Goal: Task Accomplishment & Management: Complete application form

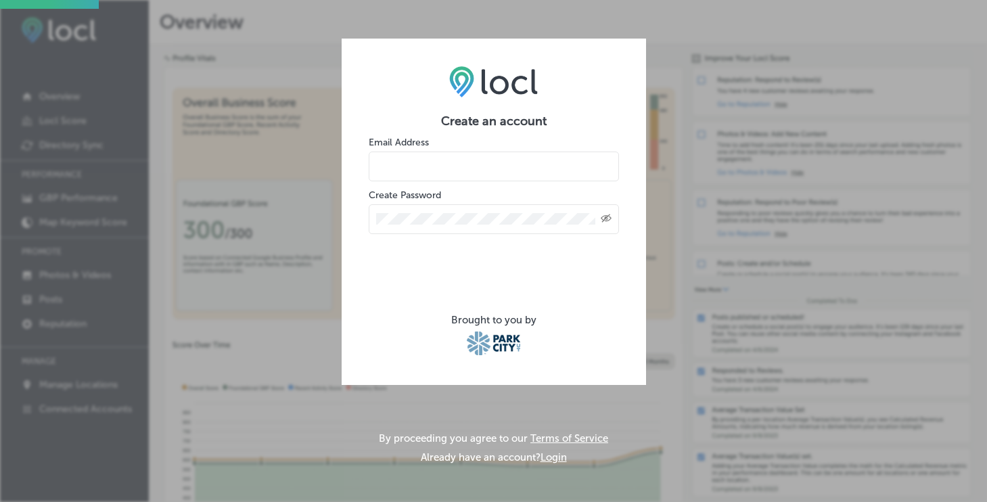
click at [445, 161] on input "email" at bounding box center [494, 166] width 250 height 30
type input "[EMAIL_ADDRESS][DOMAIN_NAME]"
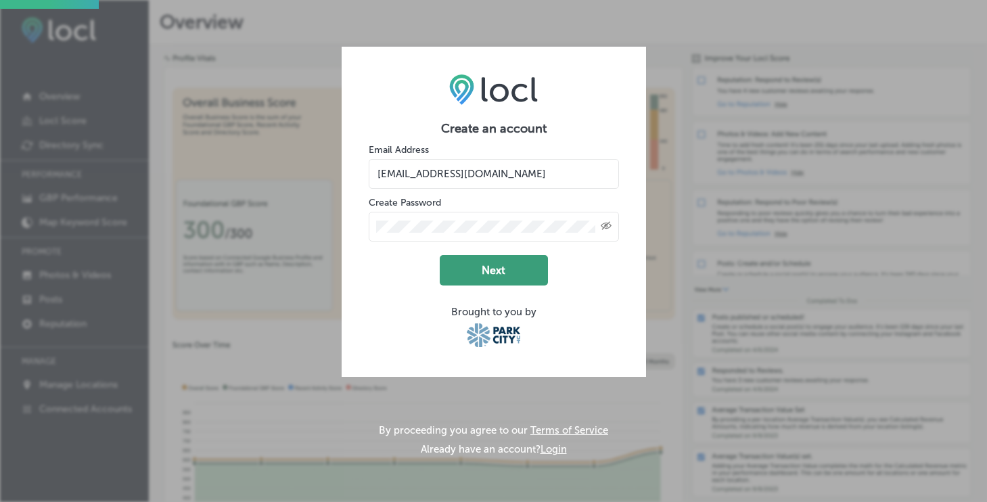
click at [463, 264] on button "Next" at bounding box center [494, 270] width 108 height 30
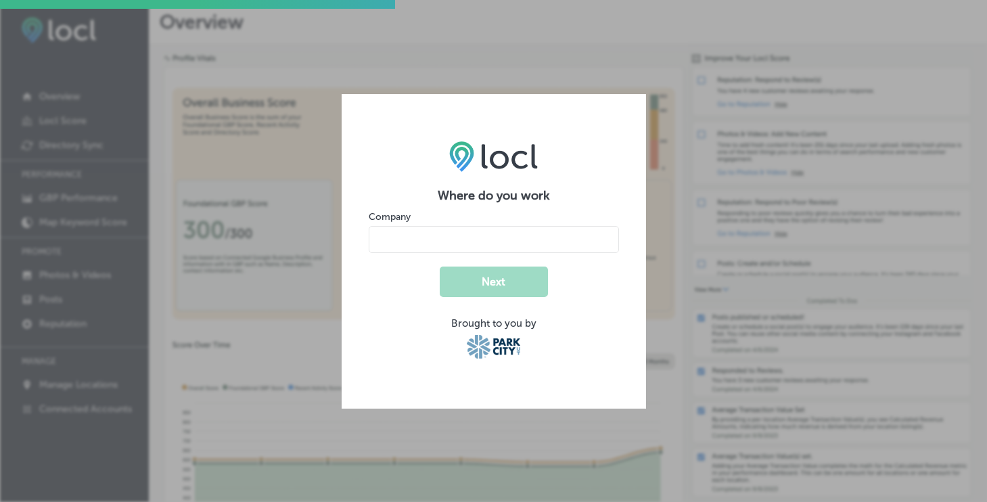
click at [500, 238] on input "name" at bounding box center [494, 239] width 250 height 27
type input "Twisted Fern"
click at [504, 287] on button "Next" at bounding box center [494, 281] width 108 height 30
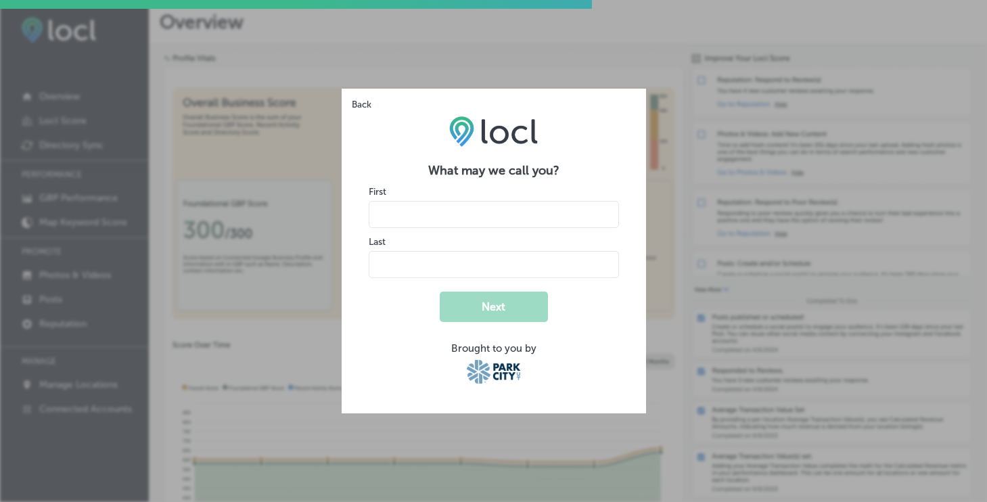
click at [482, 211] on input "name" at bounding box center [494, 214] width 250 height 27
type input "[PERSON_NAME]"
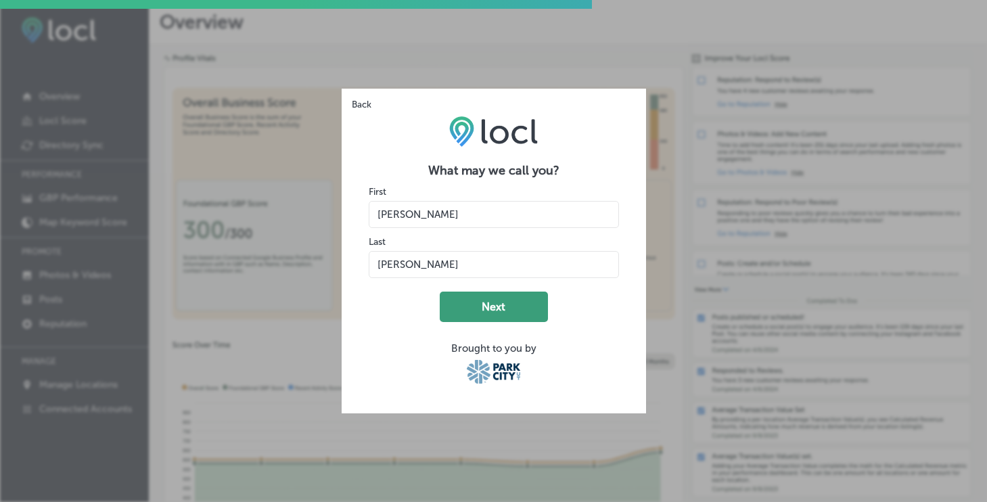
type input "[PERSON_NAME]"
click at [519, 302] on button "Next" at bounding box center [494, 306] width 108 height 30
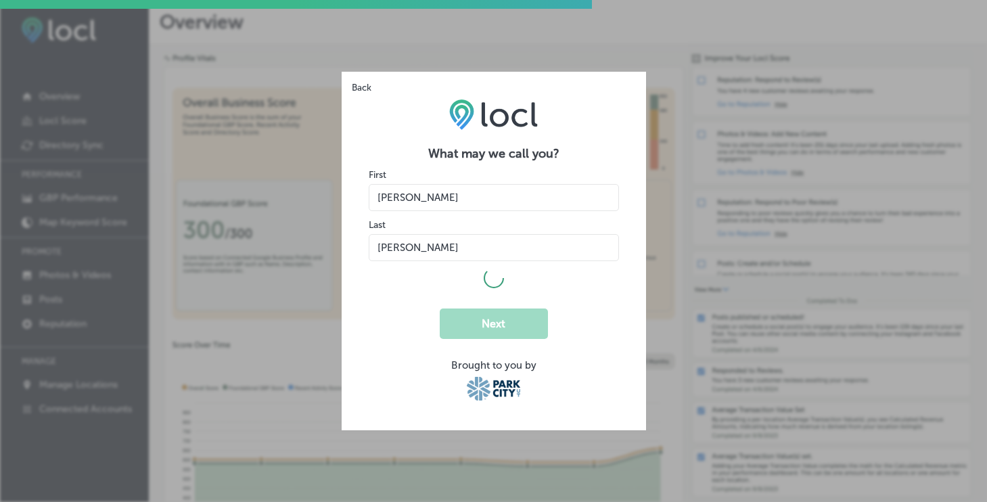
select select "US"
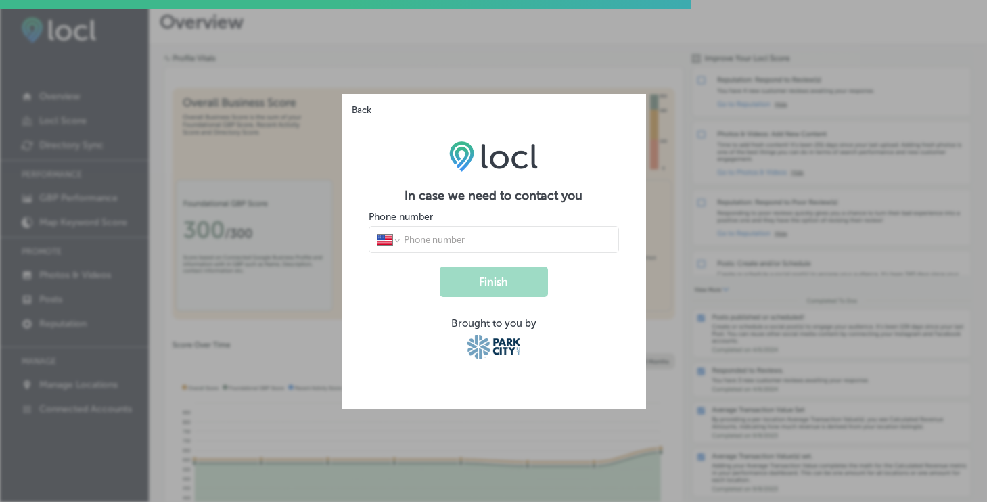
click at [507, 231] on div "International [GEOGRAPHIC_DATA] [GEOGRAPHIC_DATA] [GEOGRAPHIC_DATA] [GEOGRAPHIC…" at bounding box center [494, 239] width 250 height 27
click at [507, 237] on input "tel" at bounding box center [506, 239] width 208 height 12
type input "[PHONE_NUMBER]"
click at [518, 281] on button "Finish" at bounding box center [494, 281] width 108 height 30
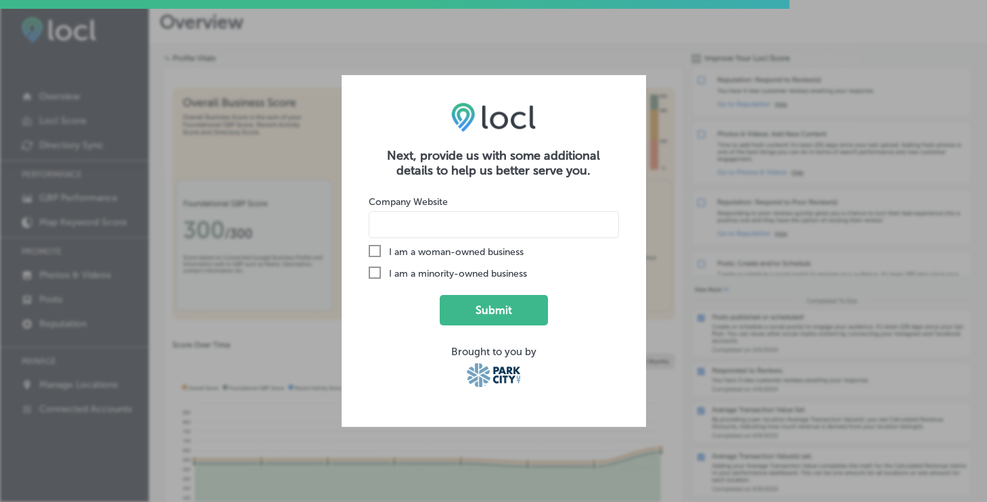
click at [489, 229] on input at bounding box center [494, 224] width 250 height 27
type input "[DOMAIN_NAME]"
click at [506, 307] on button "Submit" at bounding box center [494, 310] width 108 height 30
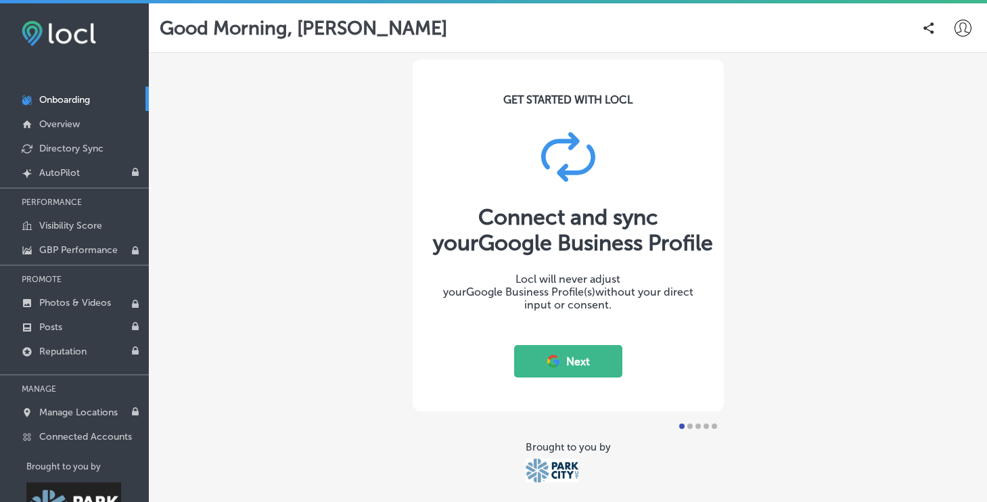
click at [555, 358] on icon at bounding box center [553, 361] width 15 height 15
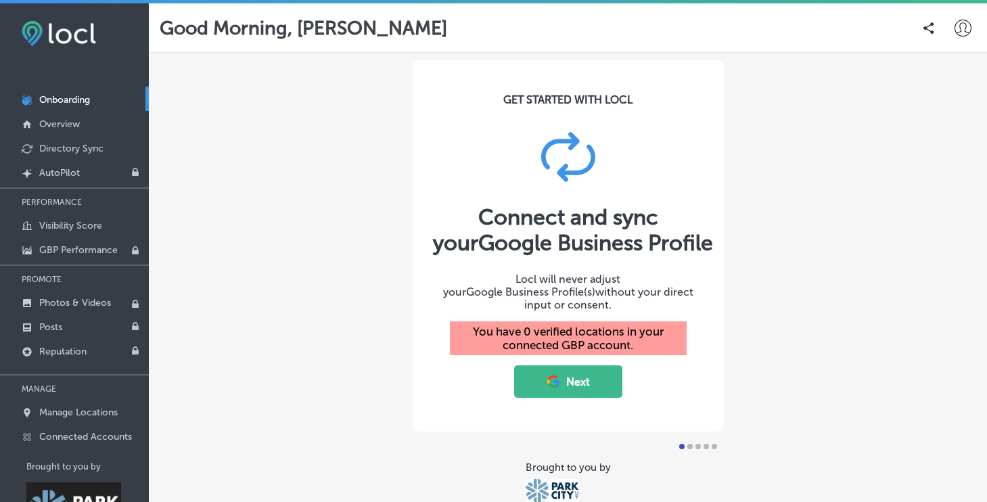
click at [567, 369] on button "Next" at bounding box center [568, 381] width 108 height 32
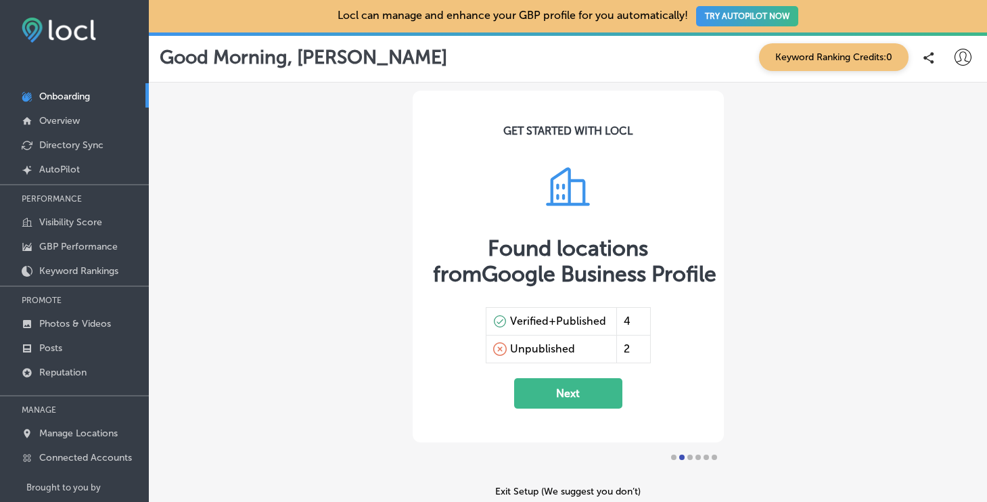
click at [564, 394] on button "Next" at bounding box center [568, 393] width 108 height 30
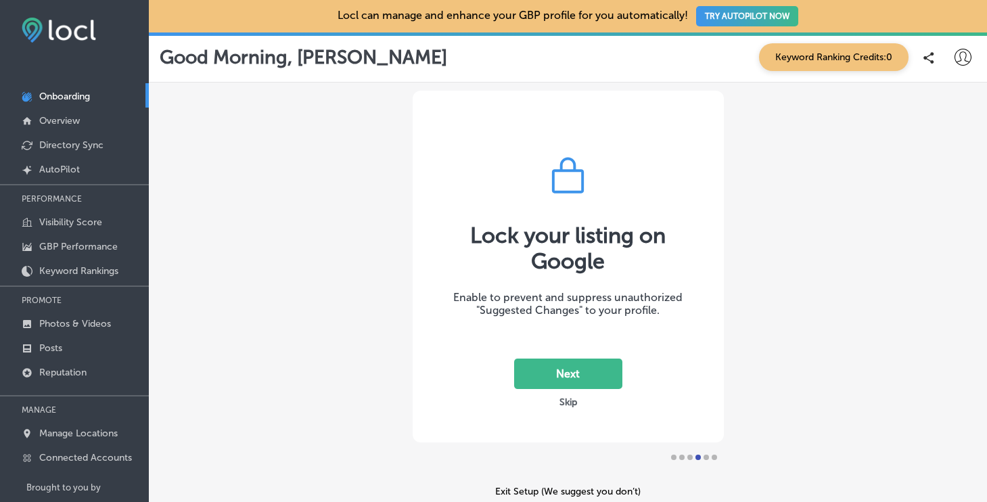
click at [575, 367] on button "Next" at bounding box center [568, 373] width 108 height 30
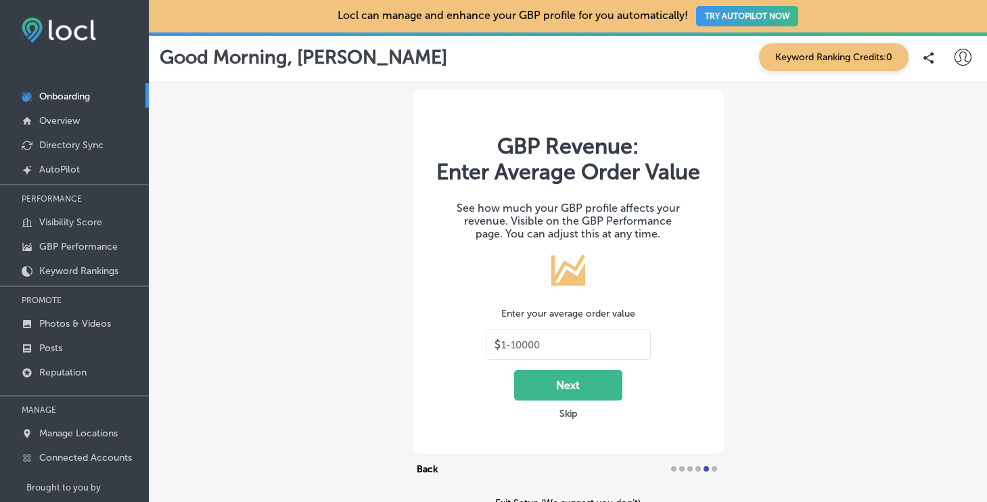
scroll to position [13, 0]
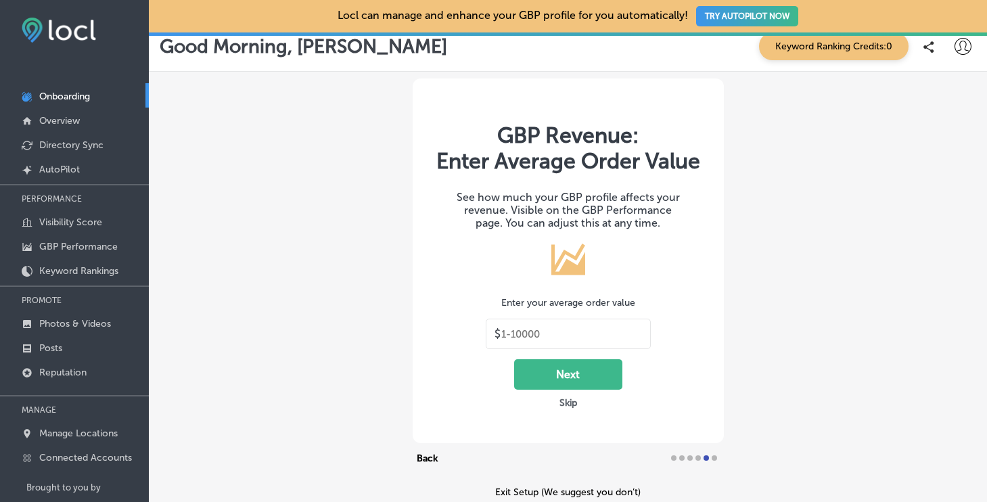
click at [571, 335] on input "text" at bounding box center [571, 334] width 141 height 12
click at [567, 400] on button "Skip" at bounding box center [568, 402] width 26 height 13
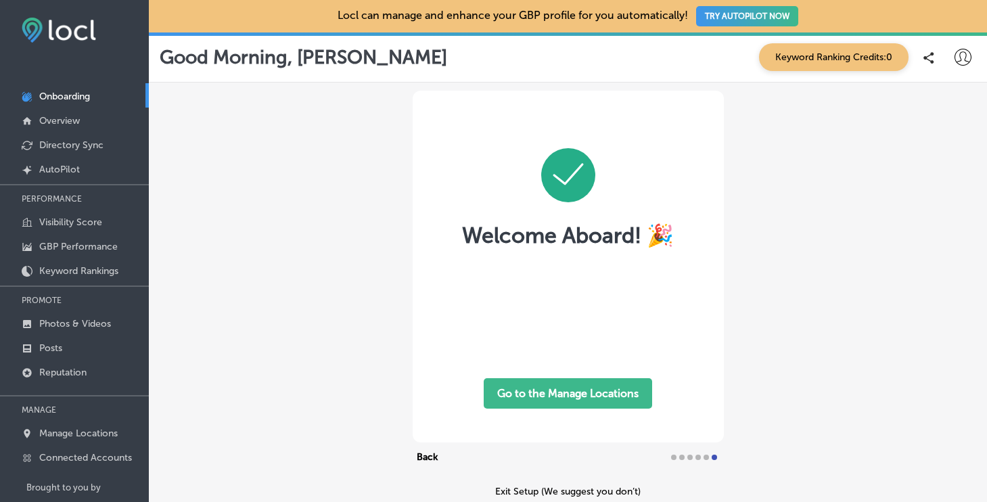
scroll to position [0, 0]
click at [567, 400] on button "Go to the Manage Locations" at bounding box center [568, 393] width 168 height 30
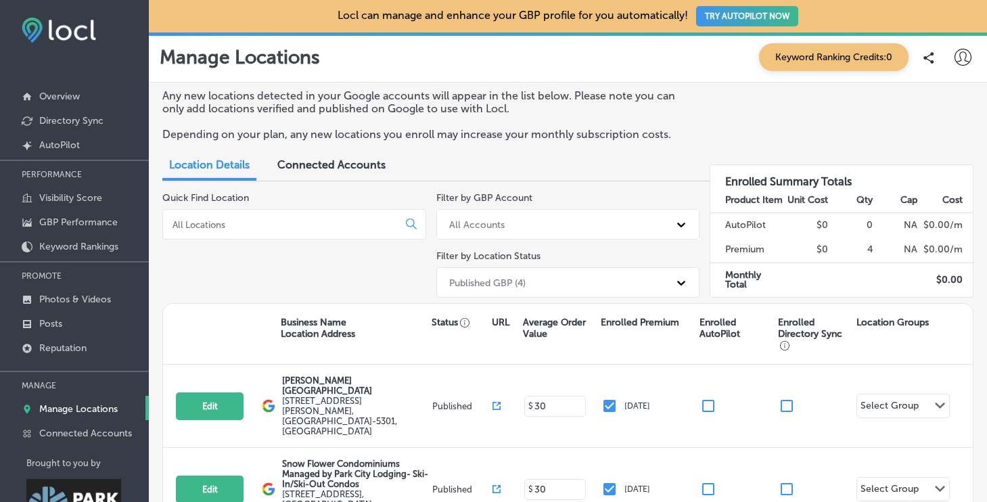
scroll to position [20, 0]
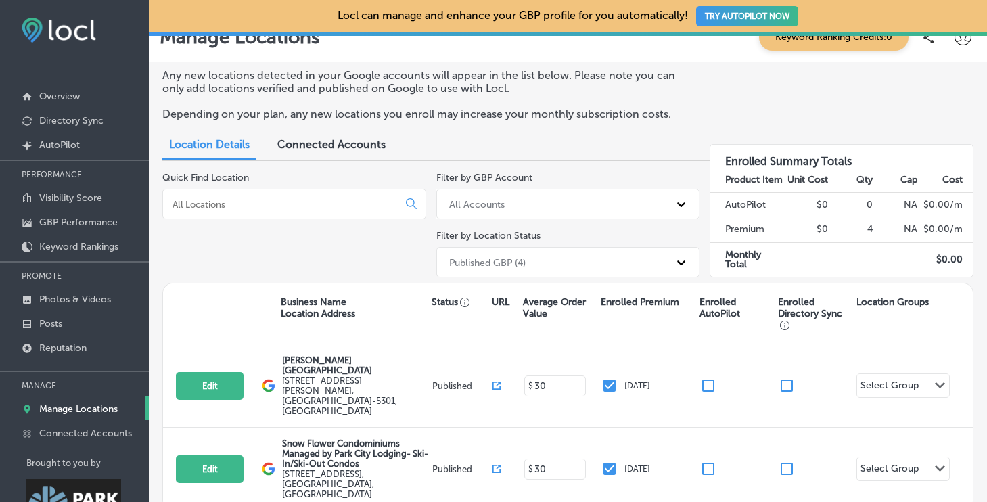
click at [352, 147] on span "Connected Accounts" at bounding box center [331, 144] width 108 height 13
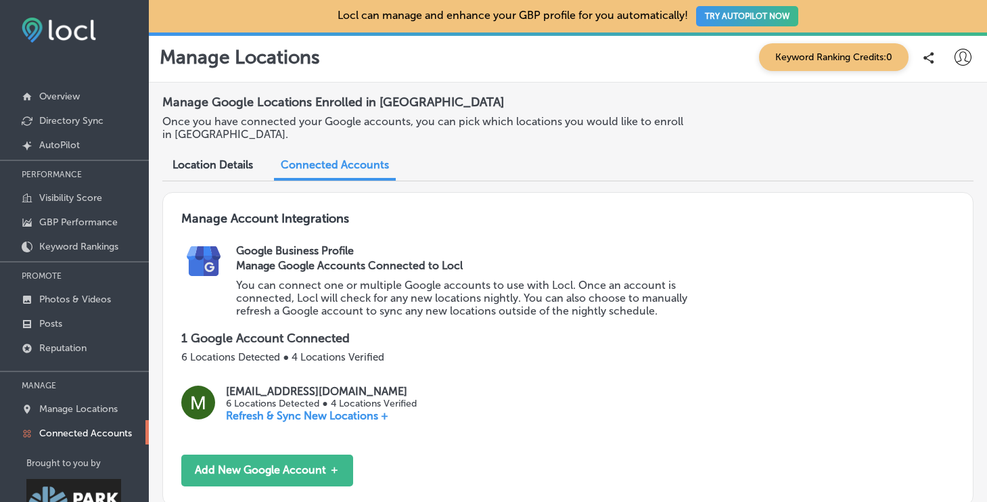
click at [177, 166] on span "Location Details" at bounding box center [212, 164] width 80 height 13
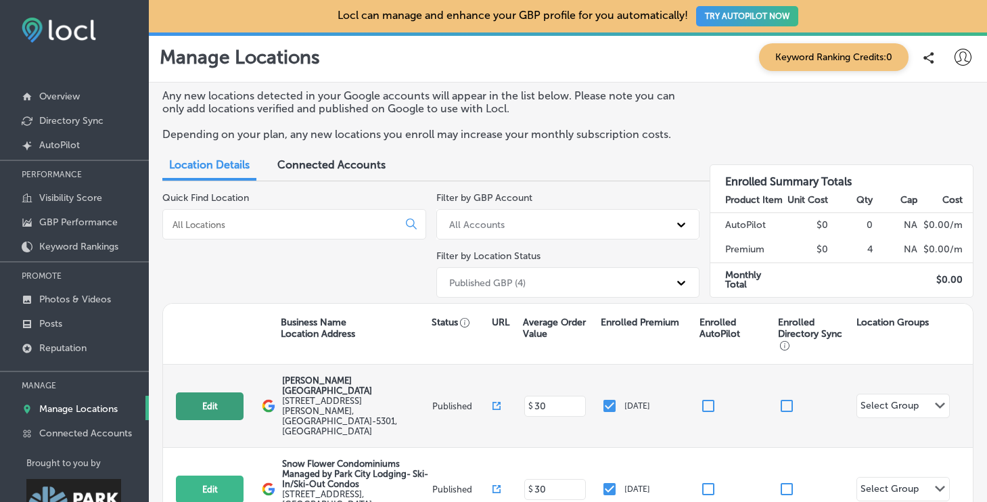
click at [219, 392] on button "Edit" at bounding box center [210, 406] width 68 height 28
select select "US"
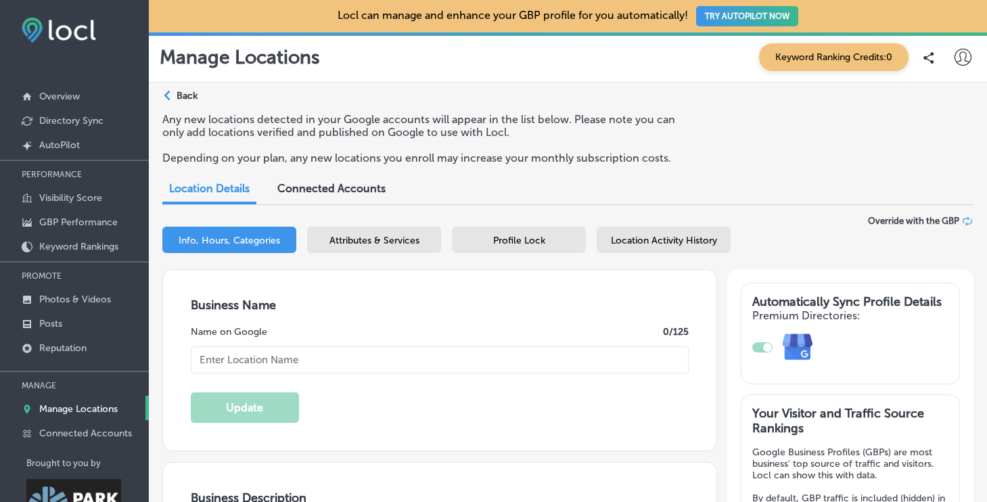
type input "Woodward Park City"
type textarea "Woodward Park City is a world-class, year-round action sports destination in on…"
type input "3863 Kilby Rd"
type input "Park City"
type input "84098-5301"
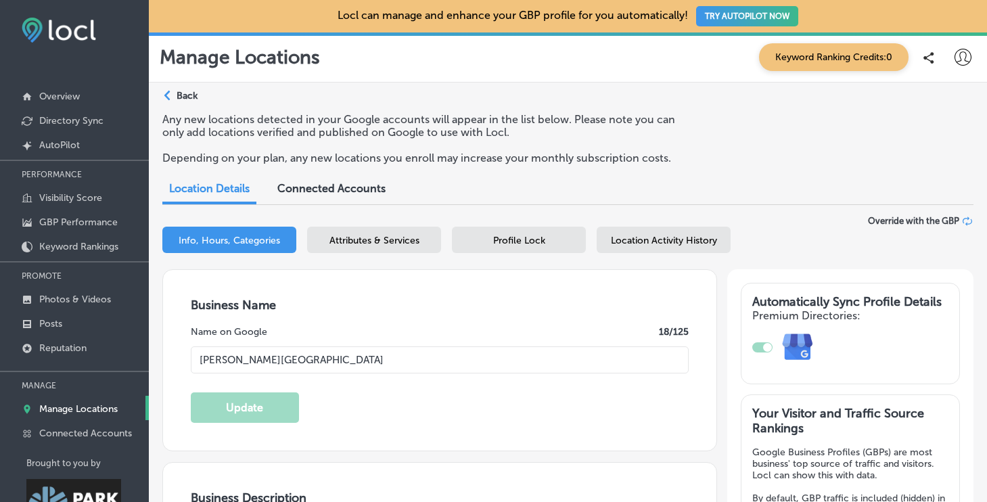
type input "US"
type input "https://www.woodwardparkcity.com/?utm_campaign=gmb"
type input "+1 435 658 2648"
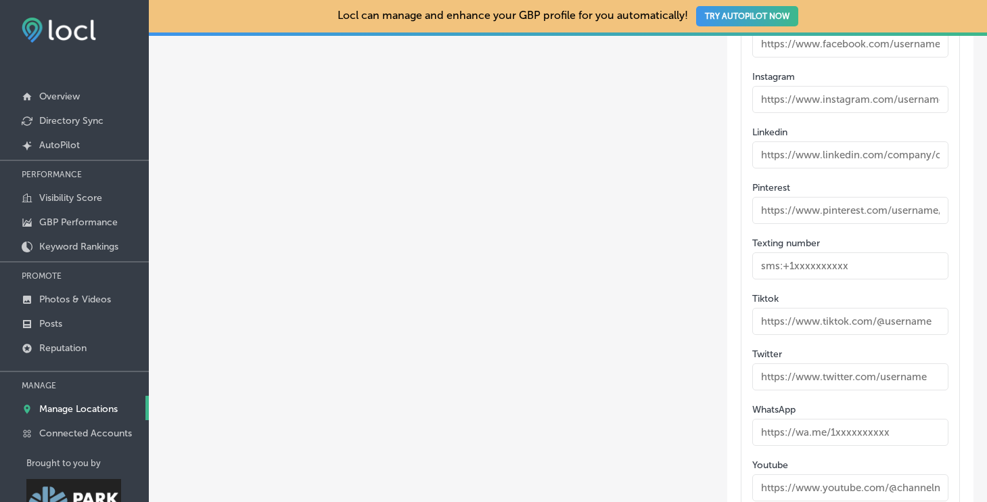
scroll to position [2362, 0]
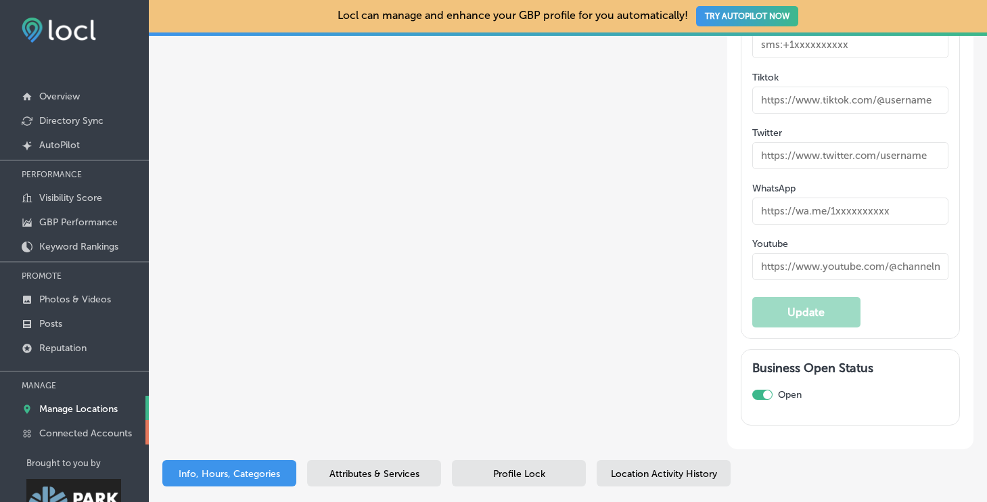
click at [87, 427] on p "Connected Accounts" at bounding box center [85, 432] width 93 height 11
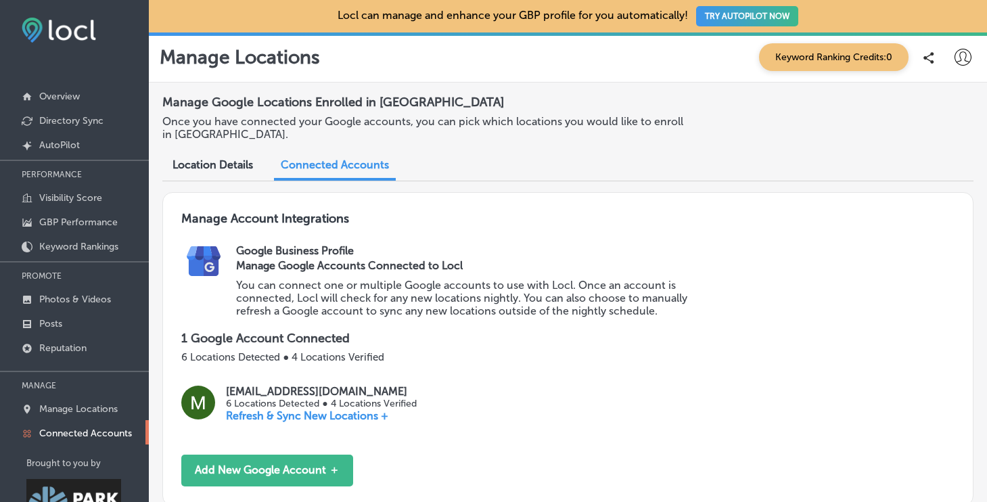
click at [285, 415] on p "Refresh & Sync New Locations +" at bounding box center [321, 415] width 190 height 13
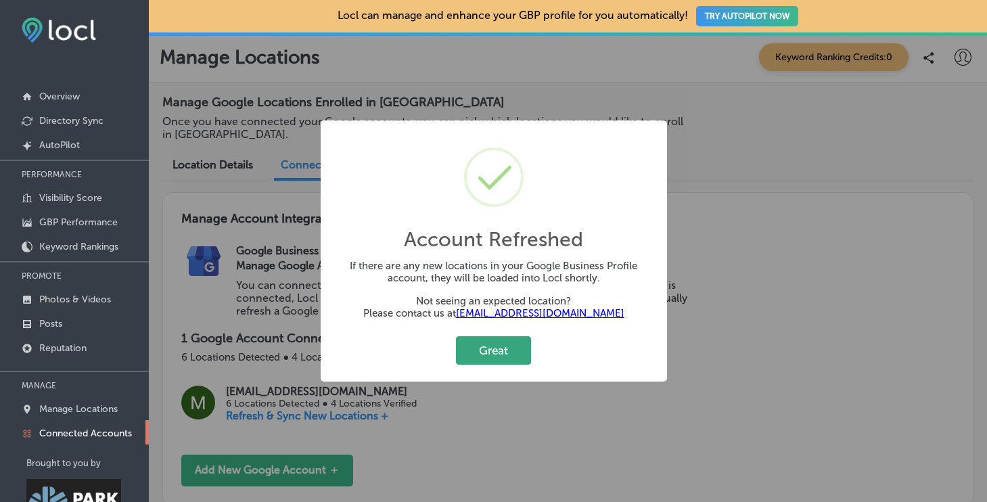
click at [504, 358] on button "Great" at bounding box center [493, 350] width 75 height 28
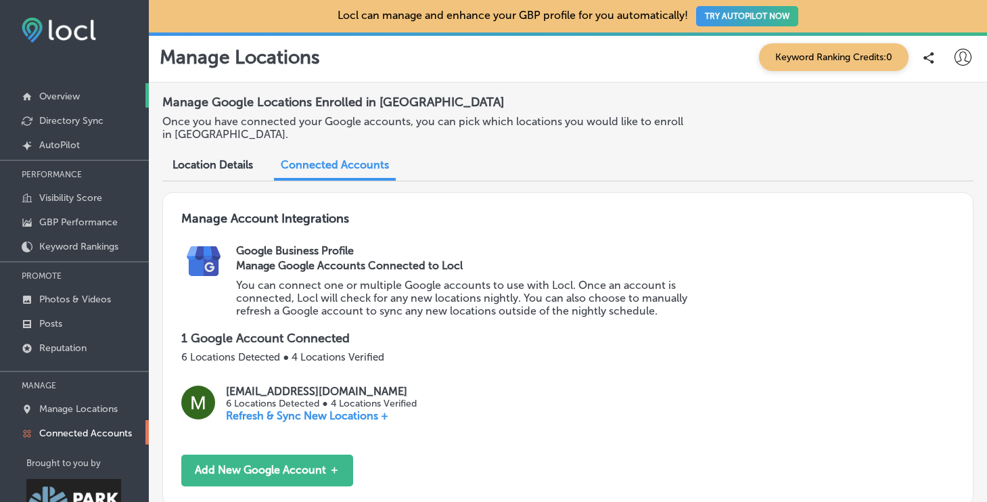
click at [64, 91] on p "Overview" at bounding box center [59, 96] width 41 height 11
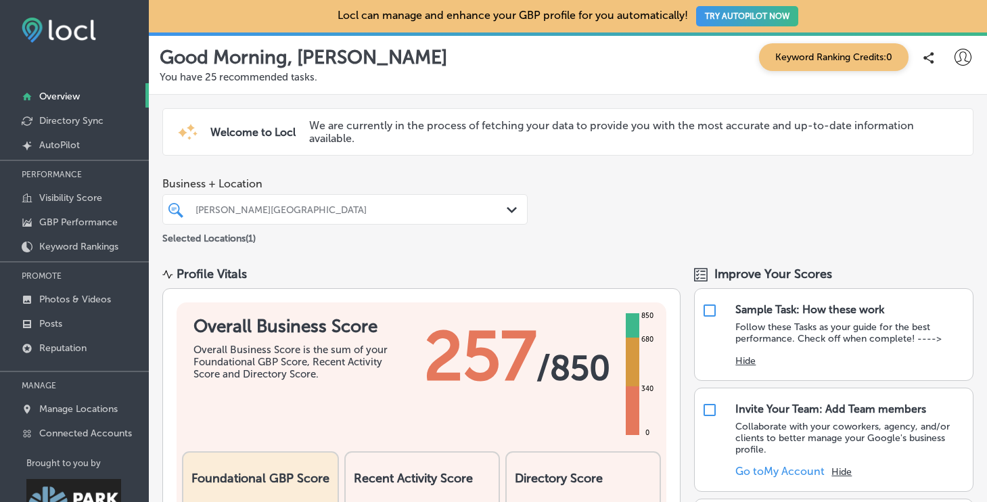
click at [429, 211] on div "Woodward Park City" at bounding box center [351, 209] width 312 height 11
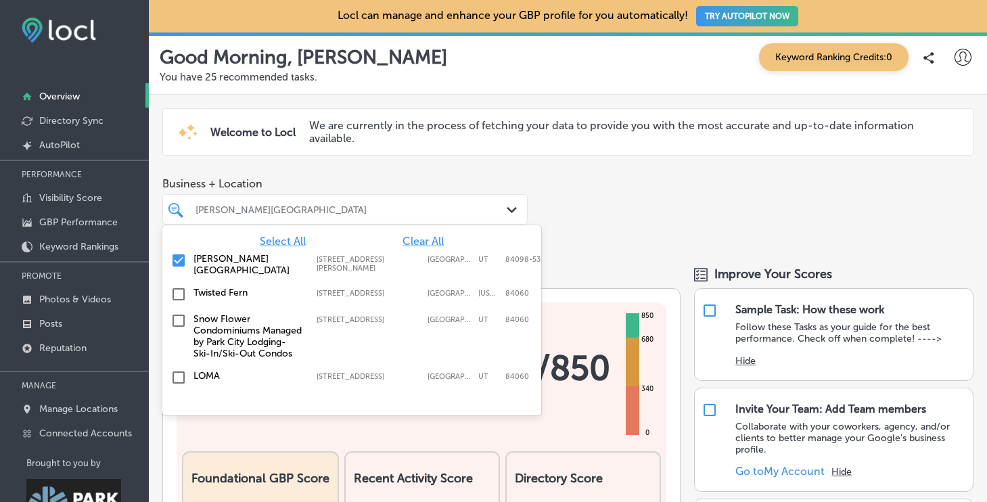
click at [177, 314] on input "checkbox" at bounding box center [178, 320] width 16 height 16
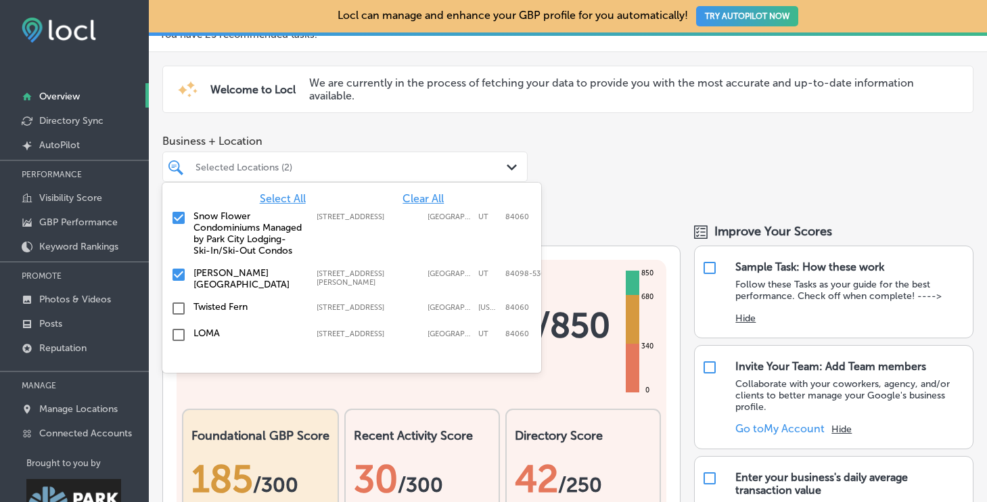
scroll to position [34, 0]
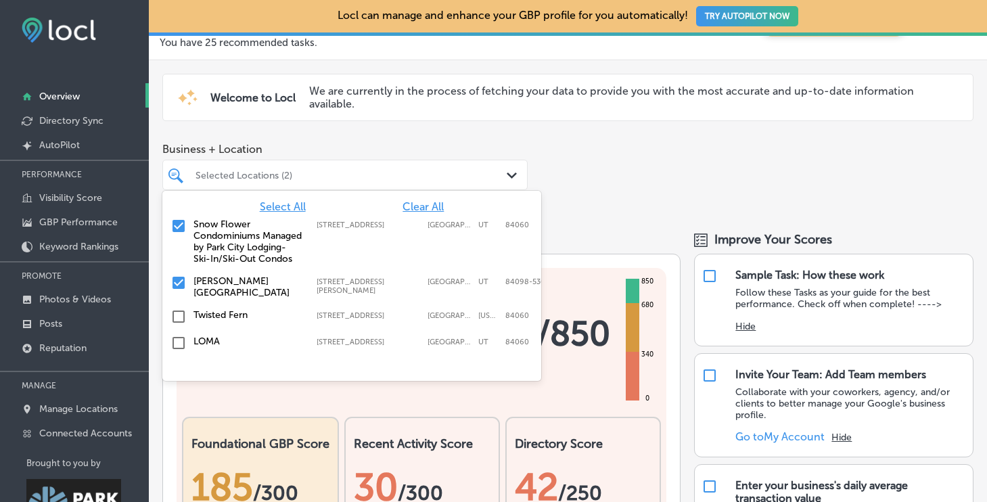
click at [179, 222] on input "checkbox" at bounding box center [178, 226] width 16 height 16
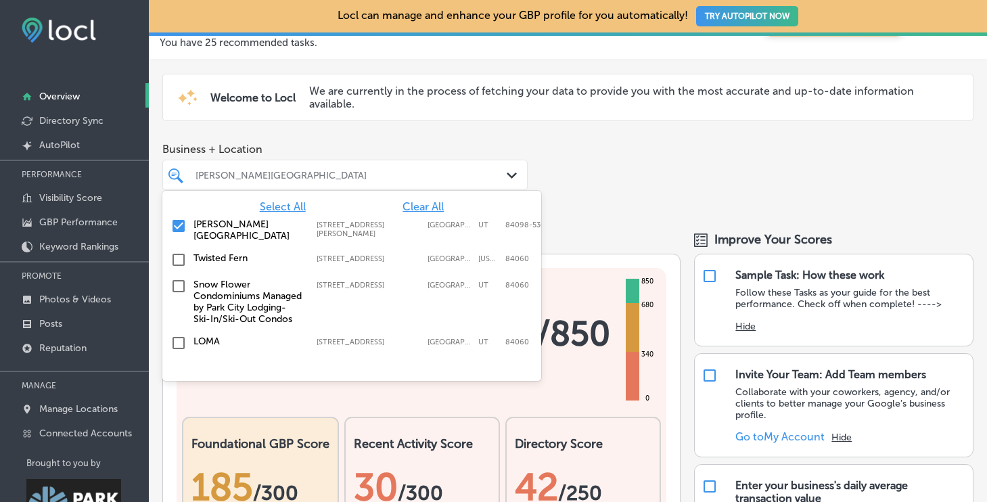
click at [181, 225] on input "checkbox" at bounding box center [178, 226] width 16 height 16
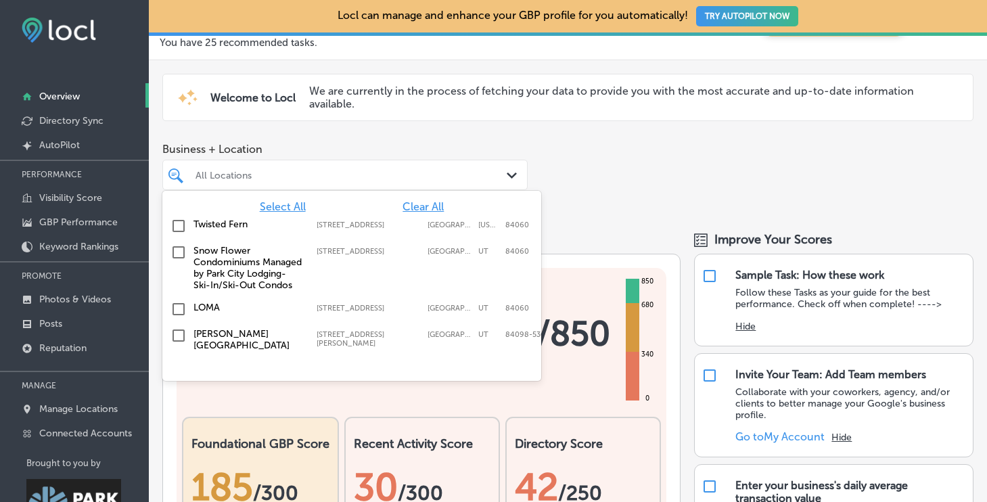
click at [179, 229] on input "checkbox" at bounding box center [178, 226] width 16 height 16
click at [611, 205] on div "Business + Location option 1300 Snow Creek Drive, Suite RS, selected. option 13…" at bounding box center [568, 177] width 838 height 82
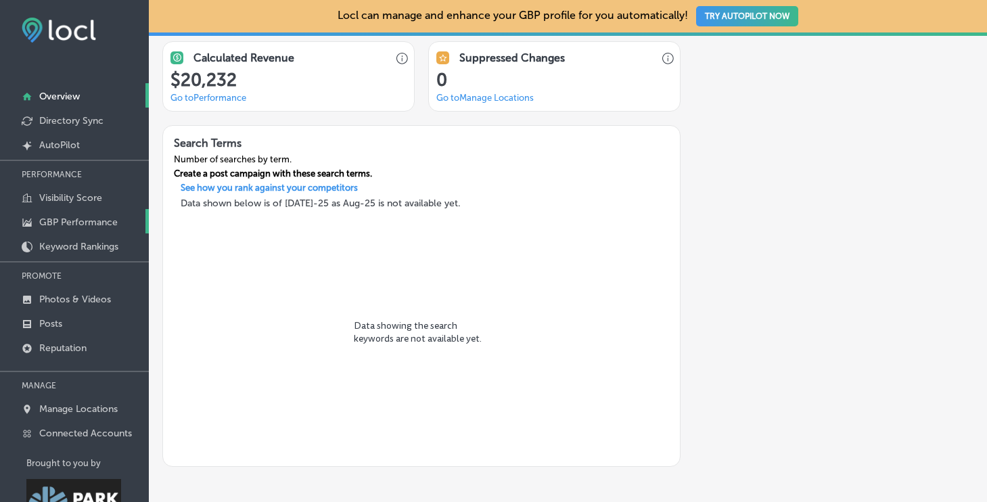
scroll to position [57, 0]
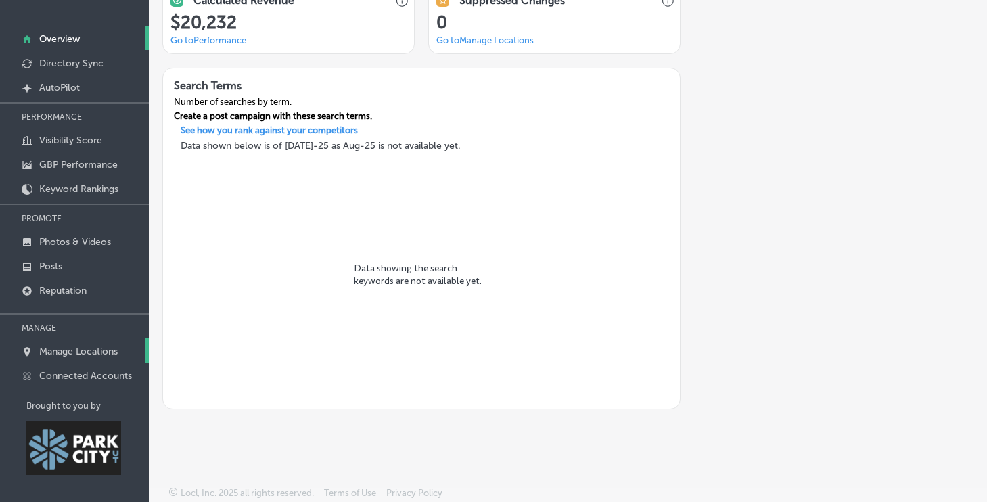
click at [73, 347] on p "Manage Locations" at bounding box center [78, 351] width 78 height 11
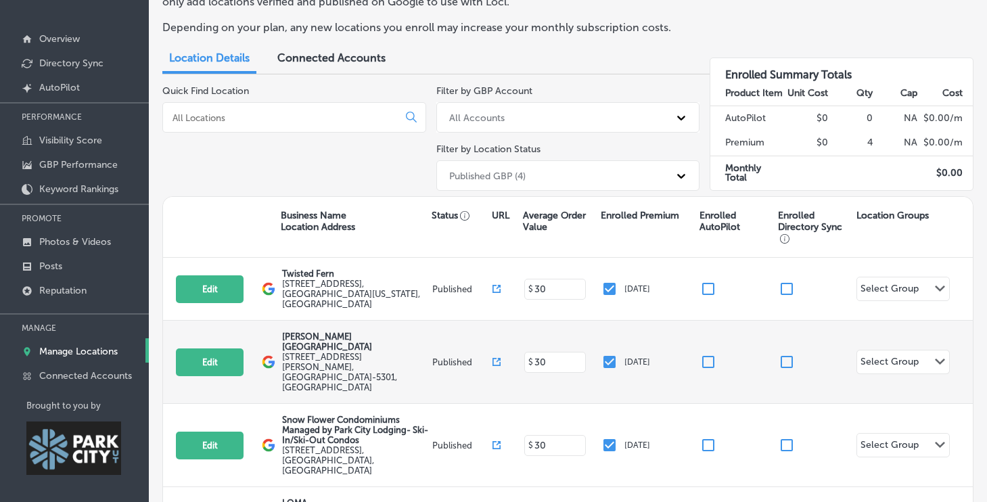
scroll to position [56, 0]
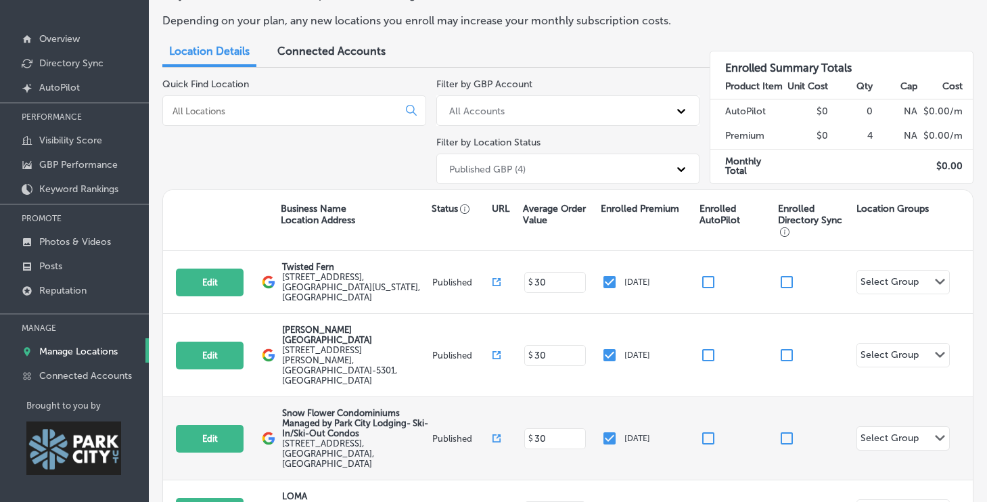
click at [610, 430] on input "checkbox" at bounding box center [609, 438] width 16 height 16
checkbox input "false"
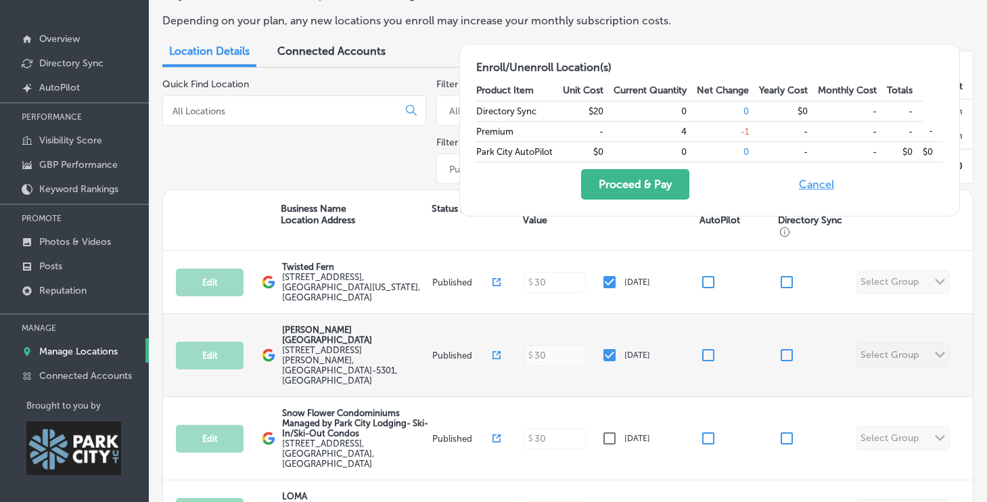
click at [609, 347] on input "checkbox" at bounding box center [609, 355] width 16 height 16
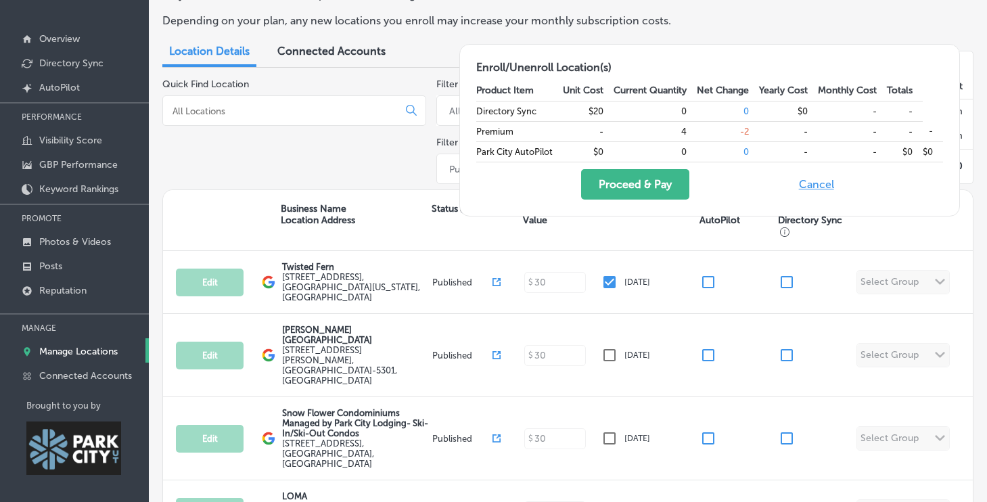
click at [810, 185] on button "Cancel" at bounding box center [816, 184] width 43 height 30
checkbox input "true"
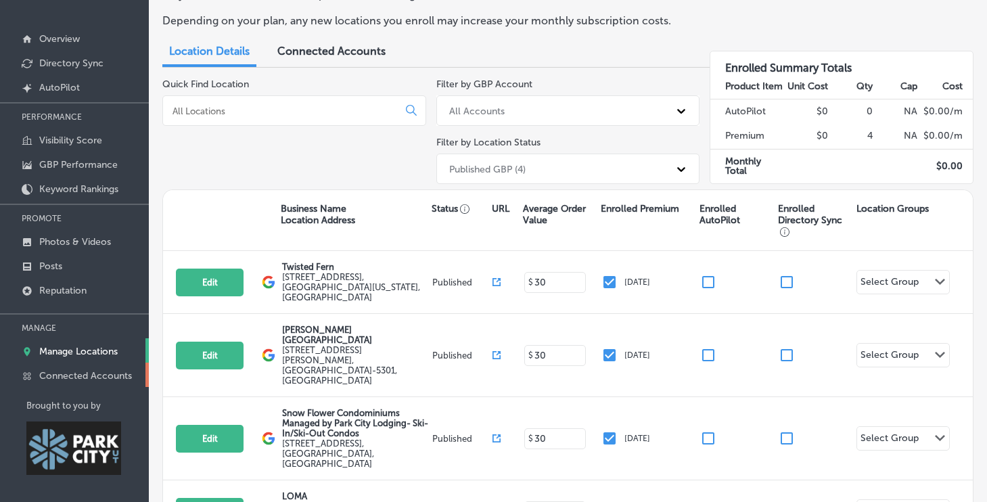
click at [71, 373] on p "Connected Accounts" at bounding box center [85, 375] width 93 height 11
